Goal: Check status: Check status

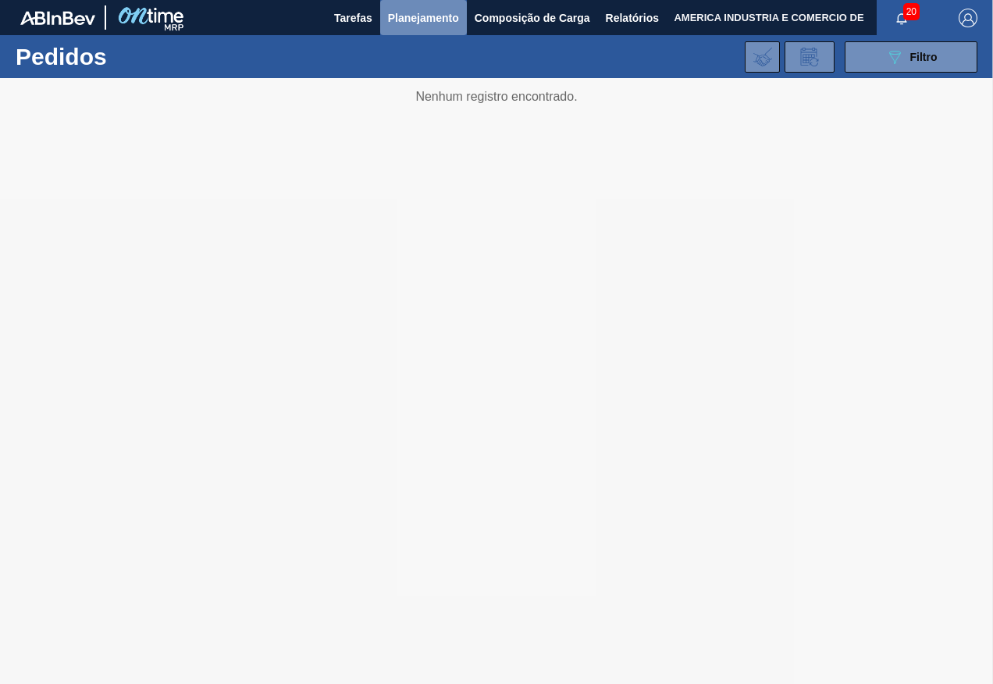
click at [446, 12] on span "Planejamento" at bounding box center [423, 18] width 71 height 19
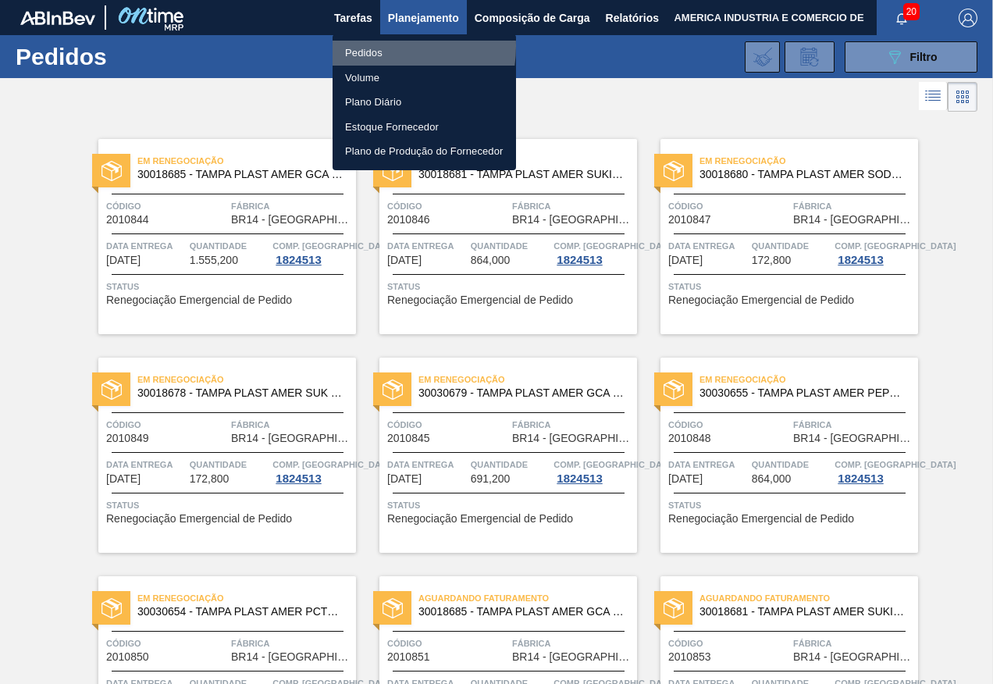
click at [372, 46] on li "Pedidos" at bounding box center [424, 53] width 183 height 25
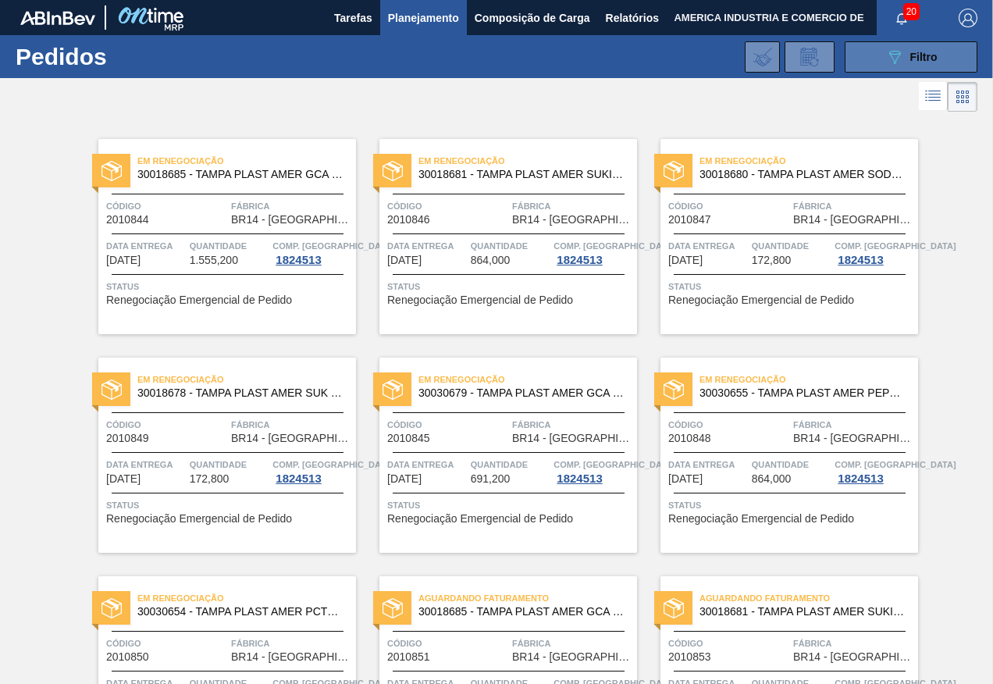
click at [888, 59] on icon "089F7B8B-B2A5-4AFE-B5C0-19BA573D28AC" at bounding box center [894, 57] width 19 height 19
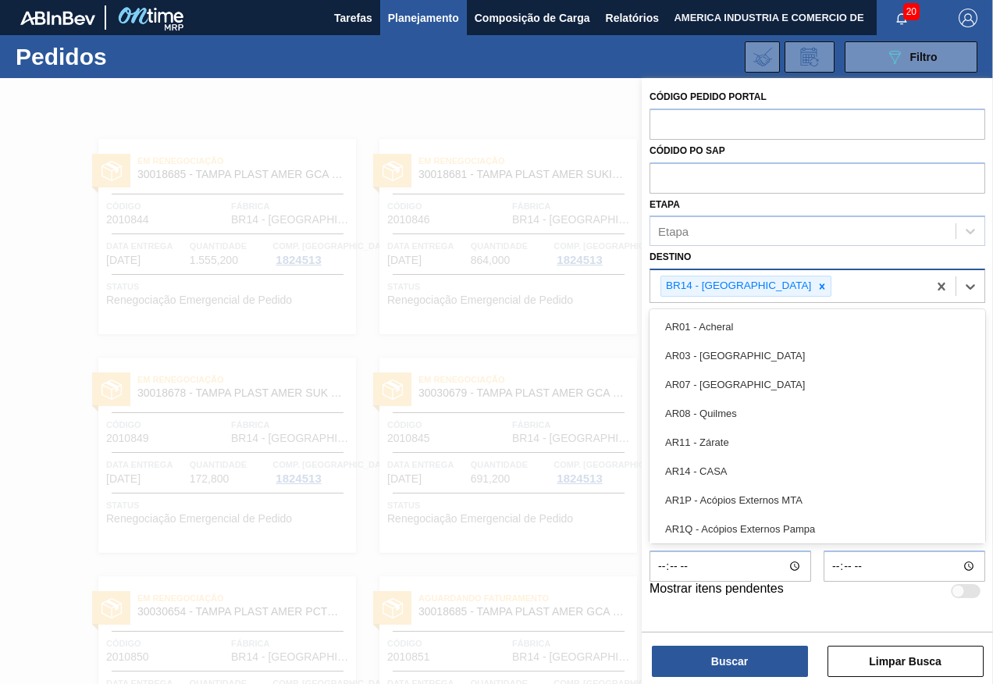
click at [846, 281] on div "BR14 - [GEOGRAPHIC_DATA]" at bounding box center [788, 286] width 277 height 32
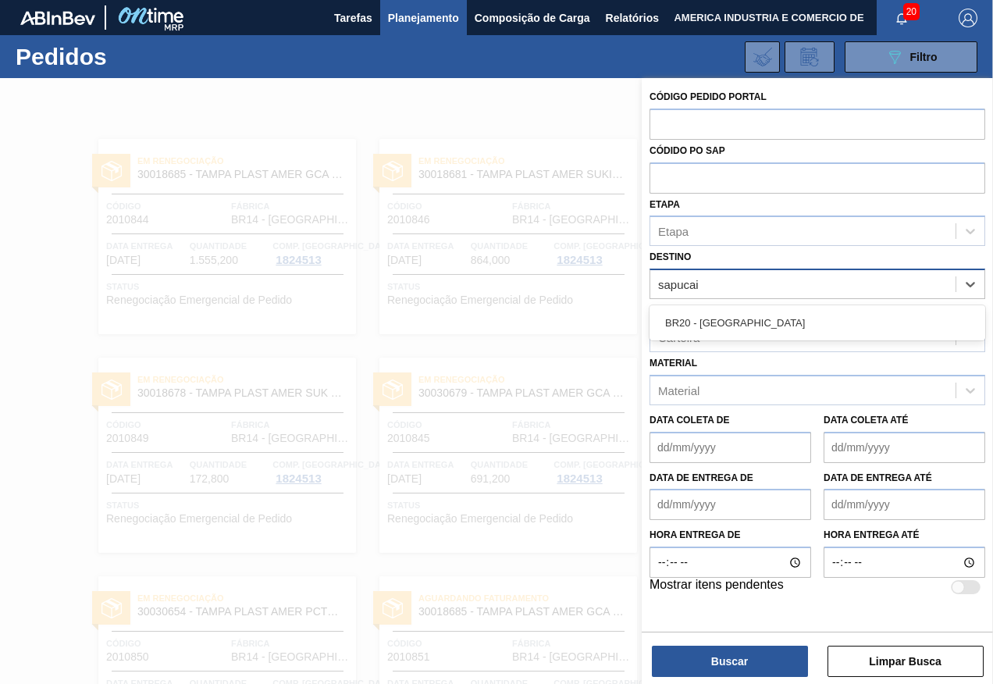
type input "sapucaia"
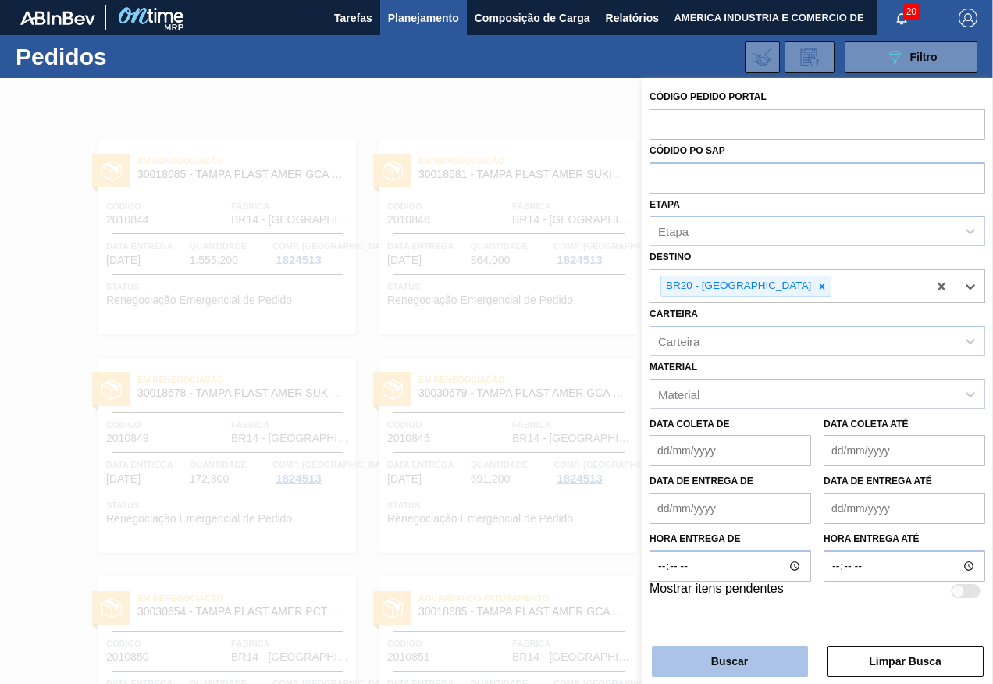
click at [736, 669] on button "Buscar" at bounding box center [730, 661] width 156 height 31
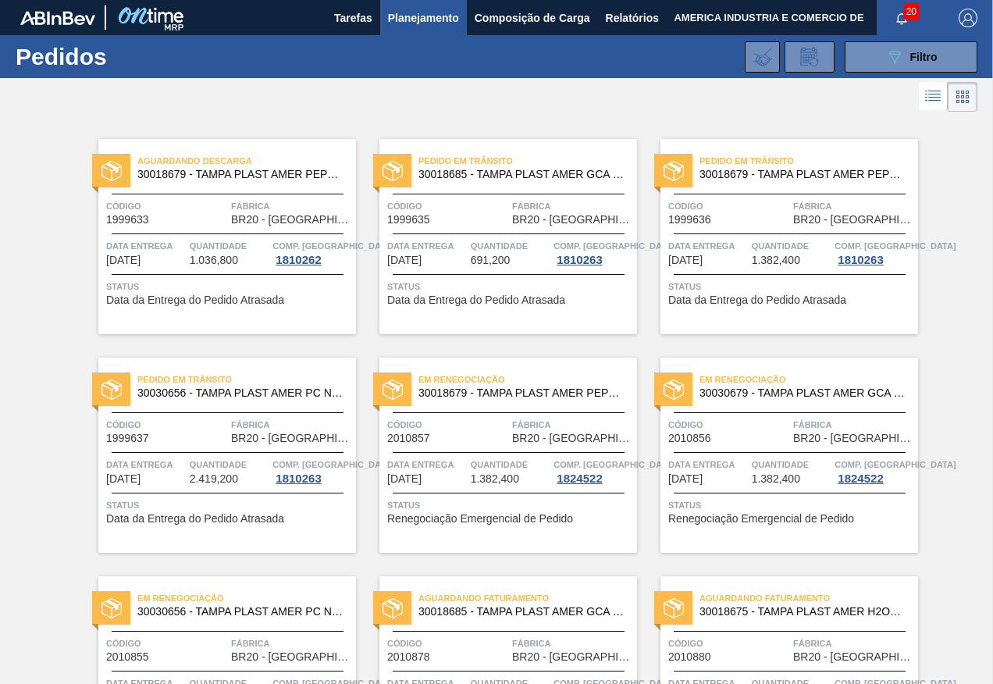
click at [187, 442] on div "Código 1999637" at bounding box center [166, 430] width 121 height 27
click at [10, 308] on div "Aguardando Descarga 30018679 - TAMPA PLAST AMER PEPSI ZERO S/LINER Código 19996…" at bounding box center [496, 662] width 993 height 1093
click at [9, 233] on div "Aguardando Descarga 30018679 - TAMPA PLAST AMER PEPSI ZERO S/LINER Código 19996…" at bounding box center [496, 662] width 993 height 1093
